Goal: Find specific page/section: Find specific page/section

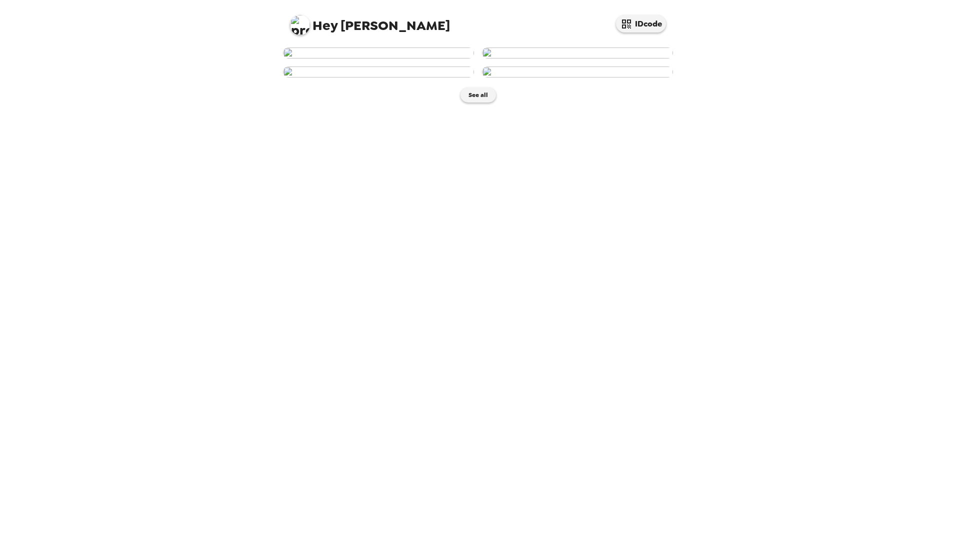
click at [407, 59] on img at bounding box center [378, 53] width 191 height 11
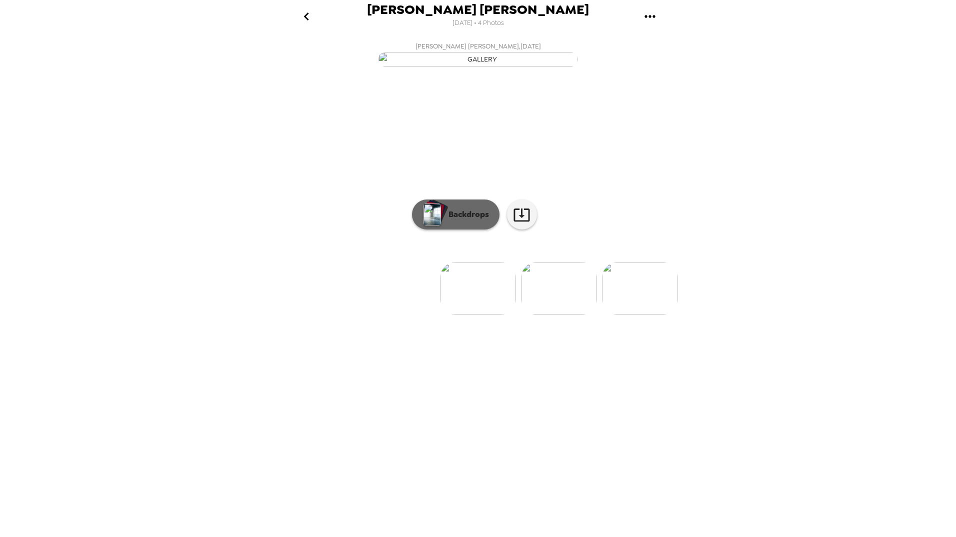
click at [491, 230] on button "Backdrops" at bounding box center [456, 215] width 88 height 30
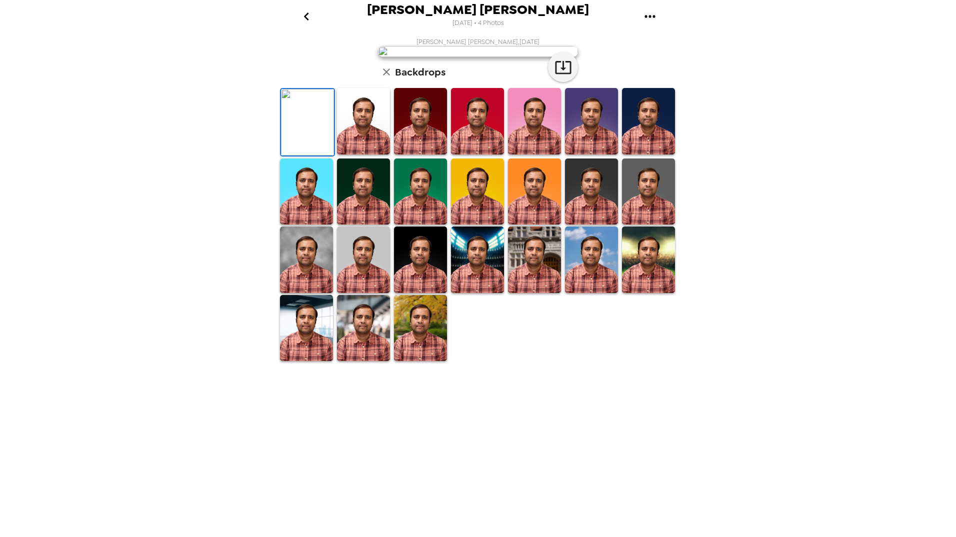
click at [380, 155] on img at bounding box center [363, 121] width 53 height 67
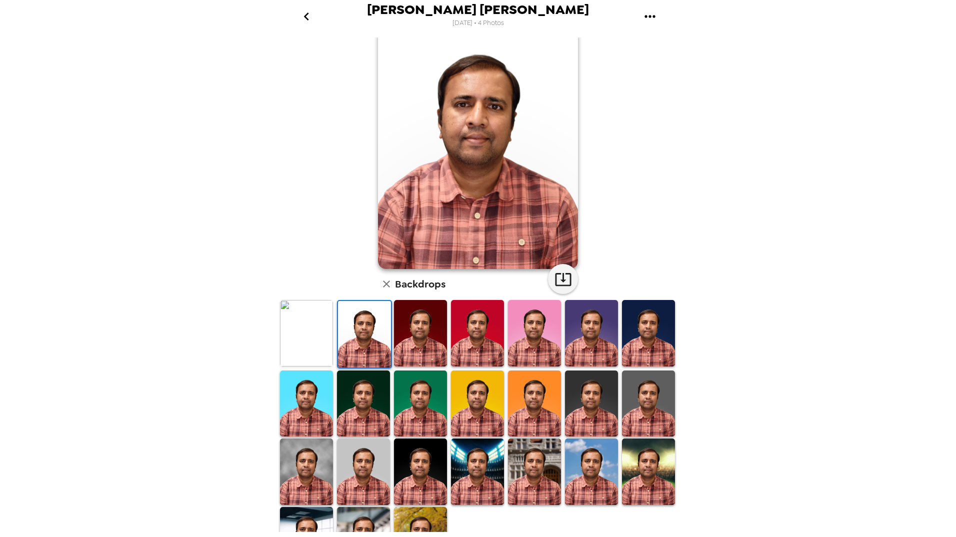
scroll to position [64, 0]
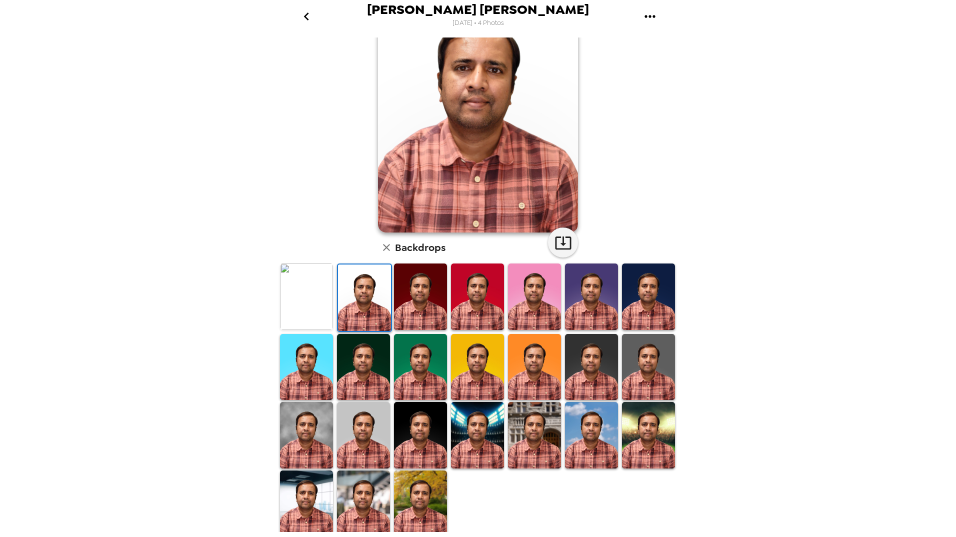
click at [342, 475] on img at bounding box center [363, 504] width 53 height 67
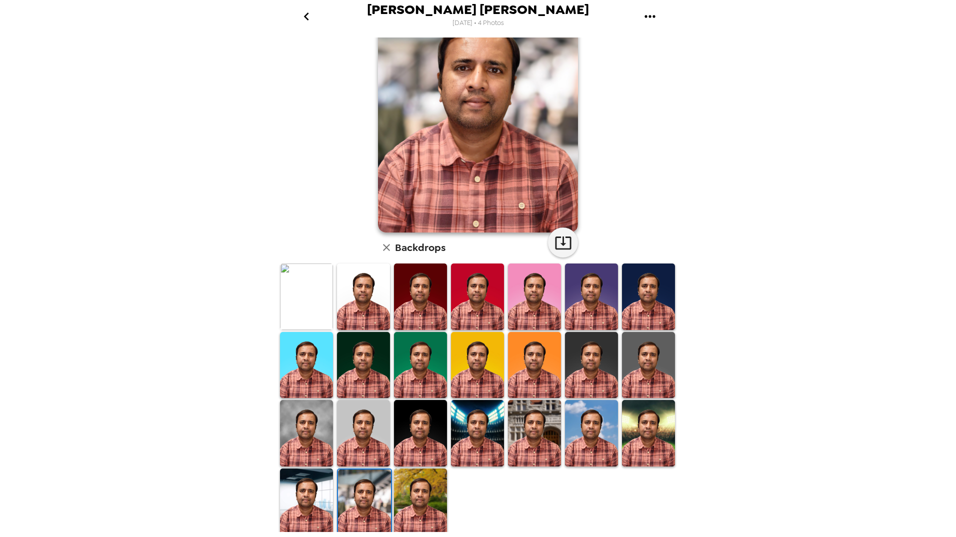
click at [523, 293] on img at bounding box center [534, 297] width 53 height 67
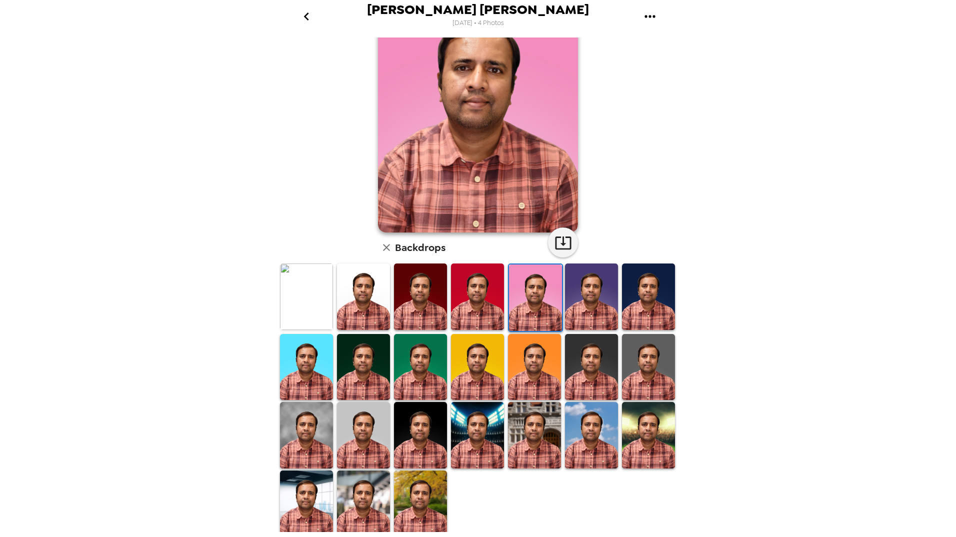
click at [603, 315] on img at bounding box center [591, 297] width 53 height 67
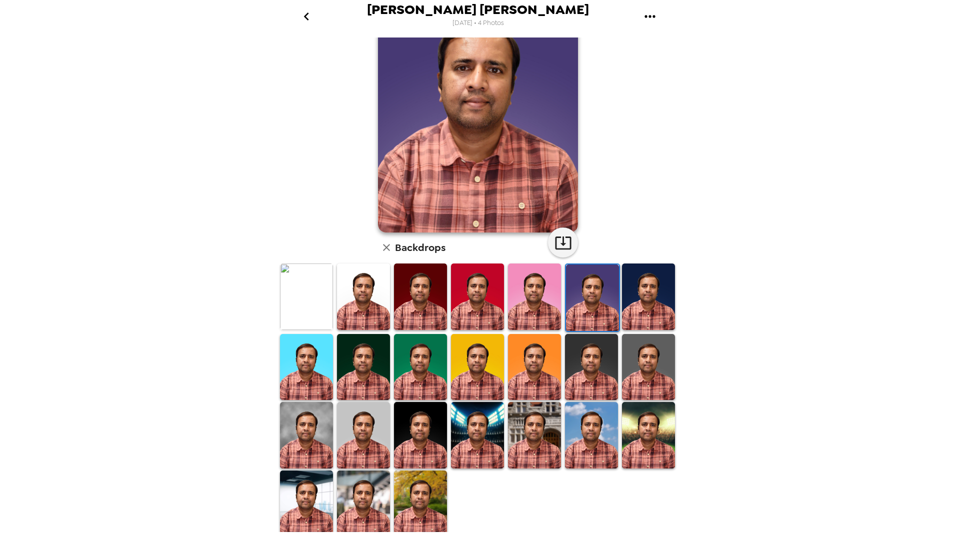
click at [647, 317] on img at bounding box center [648, 297] width 53 height 67
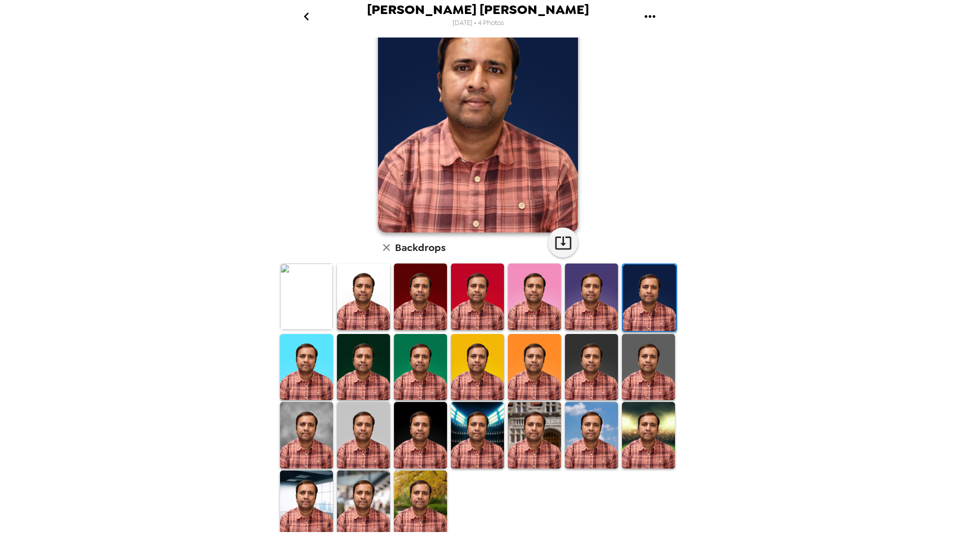
click at [400, 349] on img at bounding box center [420, 367] width 53 height 67
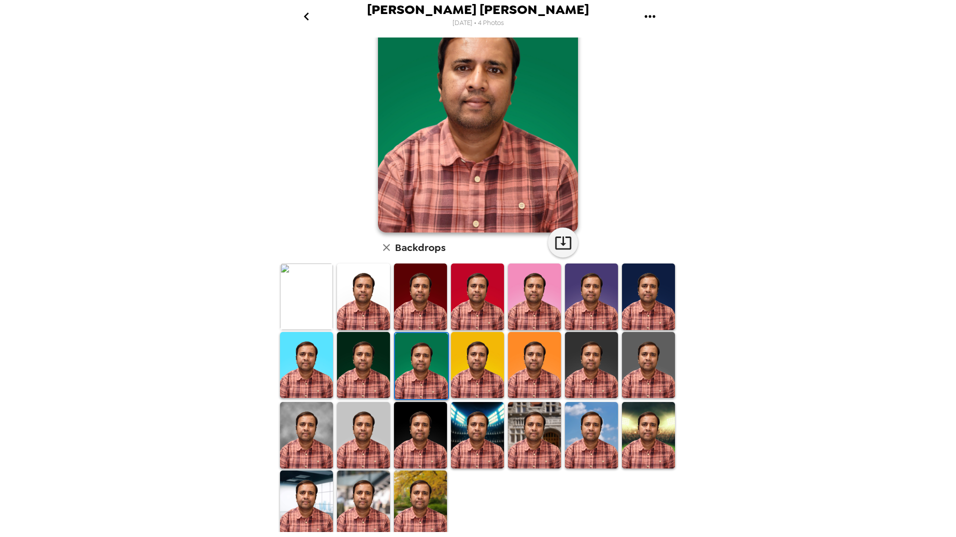
click at [605, 407] on img at bounding box center [591, 435] width 53 height 67
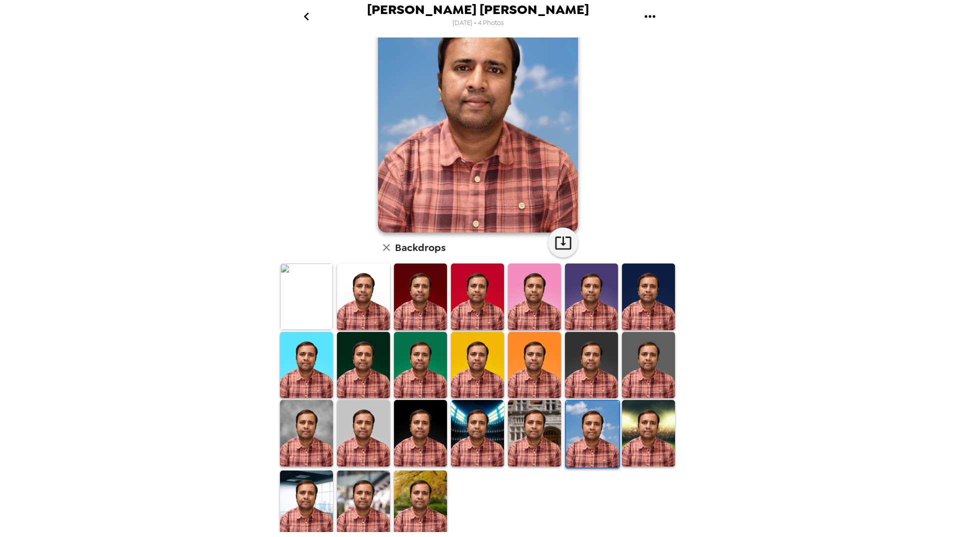
click at [533, 410] on img at bounding box center [534, 433] width 53 height 67
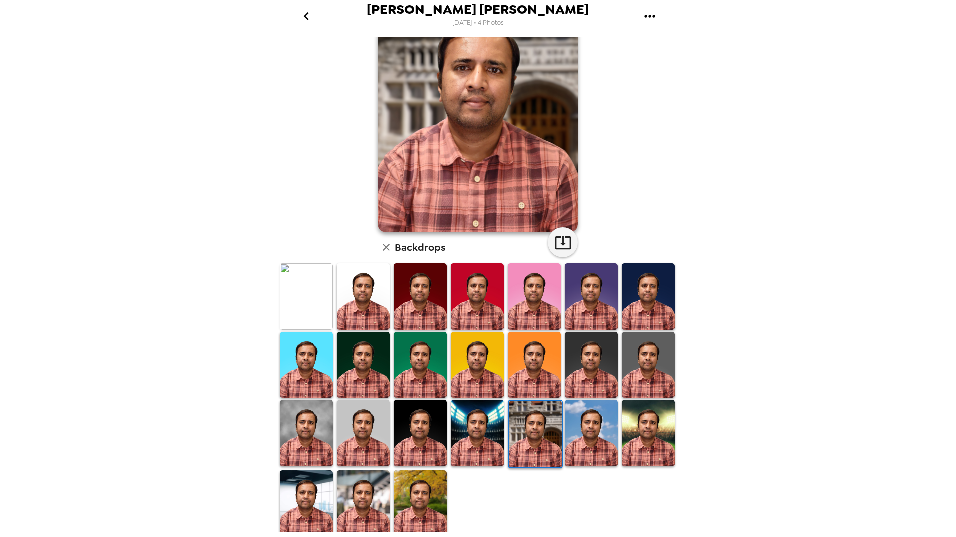
click at [308, 275] on img at bounding box center [306, 297] width 53 height 67
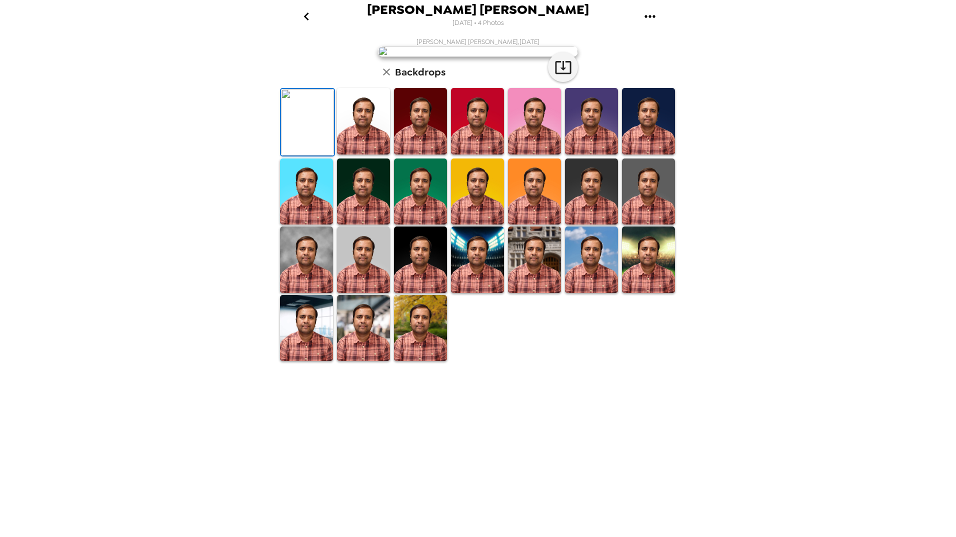
scroll to position [0, 0]
click at [372, 155] on img at bounding box center [363, 121] width 53 height 67
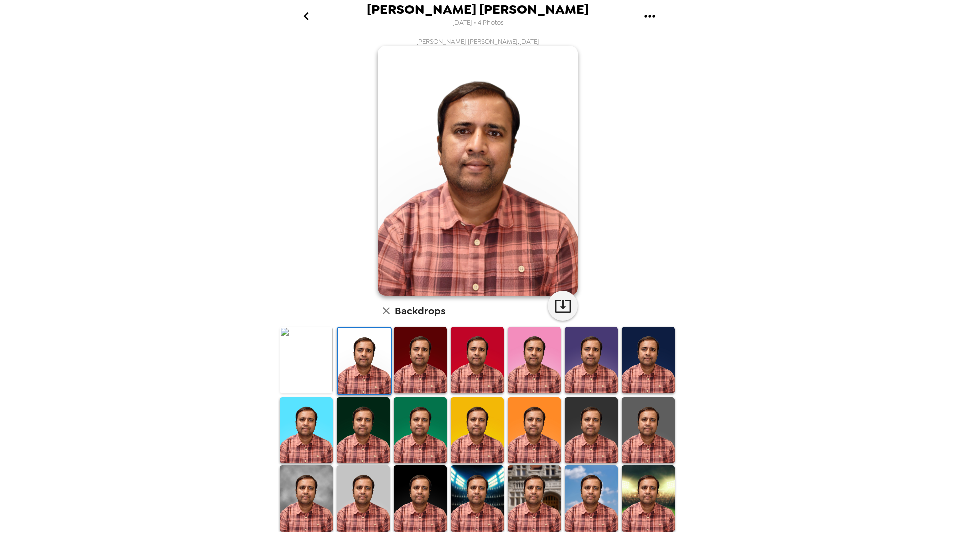
click at [452, 342] on img at bounding box center [477, 360] width 53 height 67
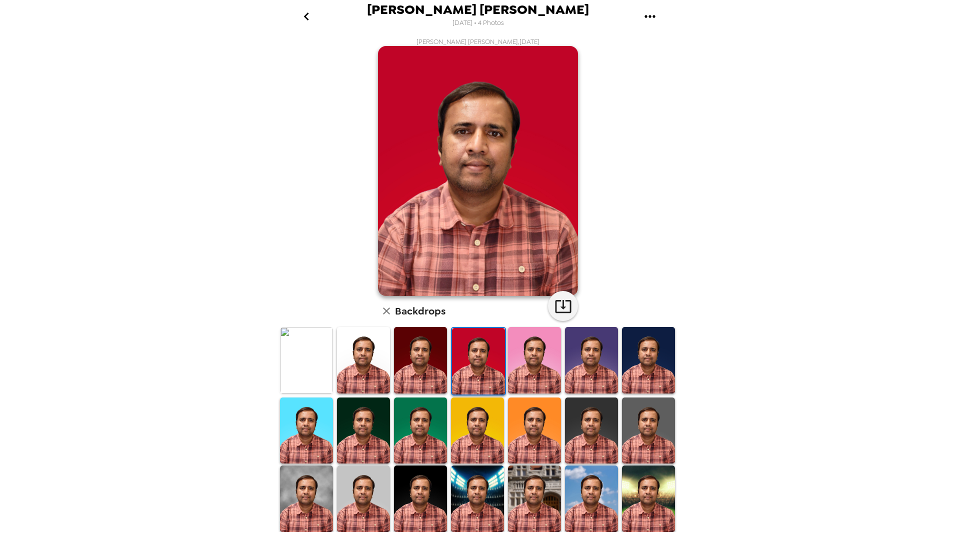
click at [421, 335] on img at bounding box center [420, 360] width 53 height 67
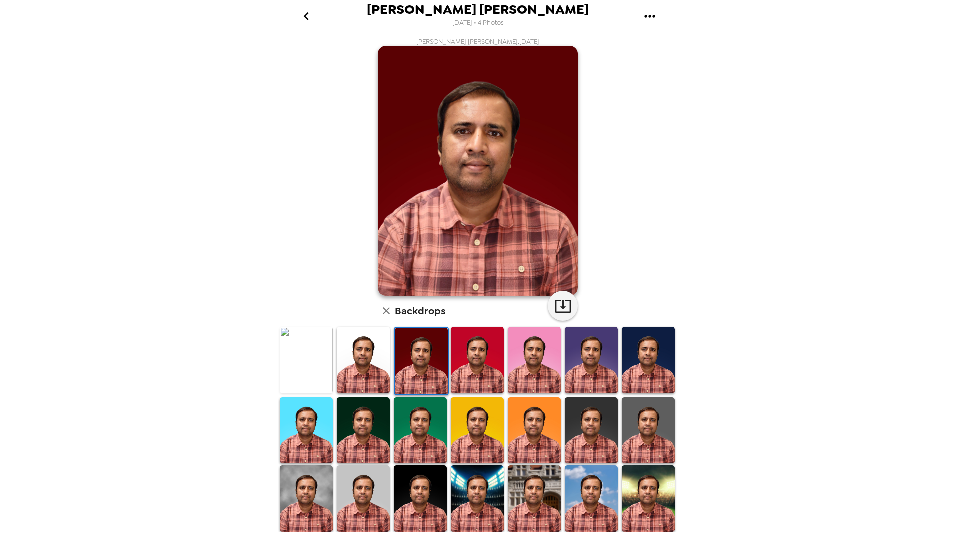
click at [462, 337] on img at bounding box center [477, 360] width 53 height 67
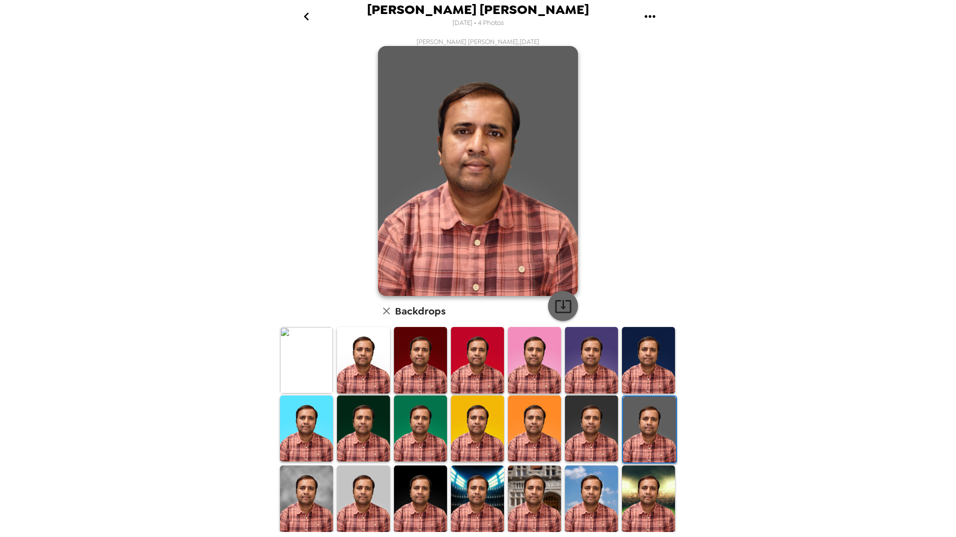
click at [559, 300] on icon "button" at bounding box center [564, 307] width 18 height 18
click at [320, 358] on img at bounding box center [306, 360] width 53 height 66
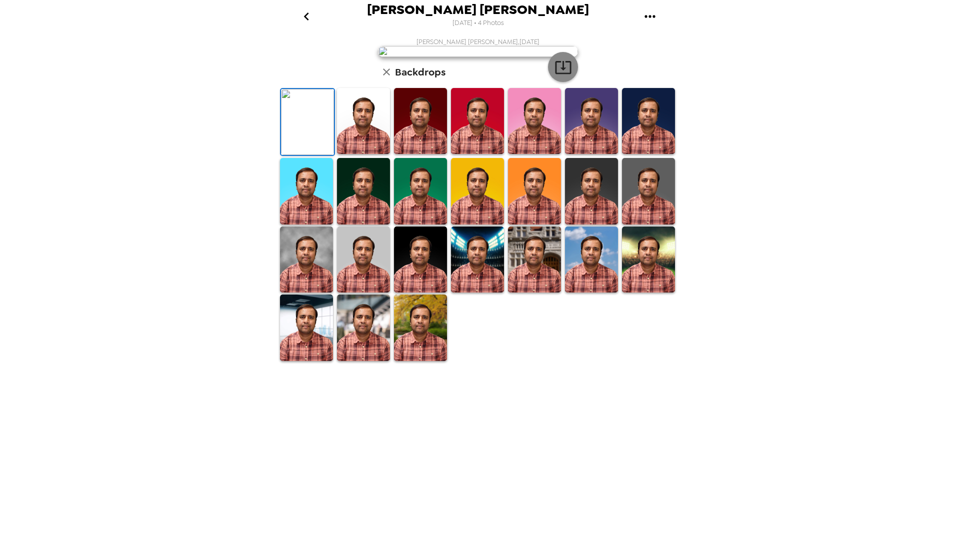
click at [556, 76] on icon "button" at bounding box center [564, 68] width 18 height 18
click at [895, 243] on div "Pradeep Kumar Sanagavarapu 9/24/2025 • 4 Photos Pradeep Kumar Sanagavarapu , 09…" at bounding box center [478, 268] width 956 height 537
